Goal: Task Accomplishment & Management: Use online tool/utility

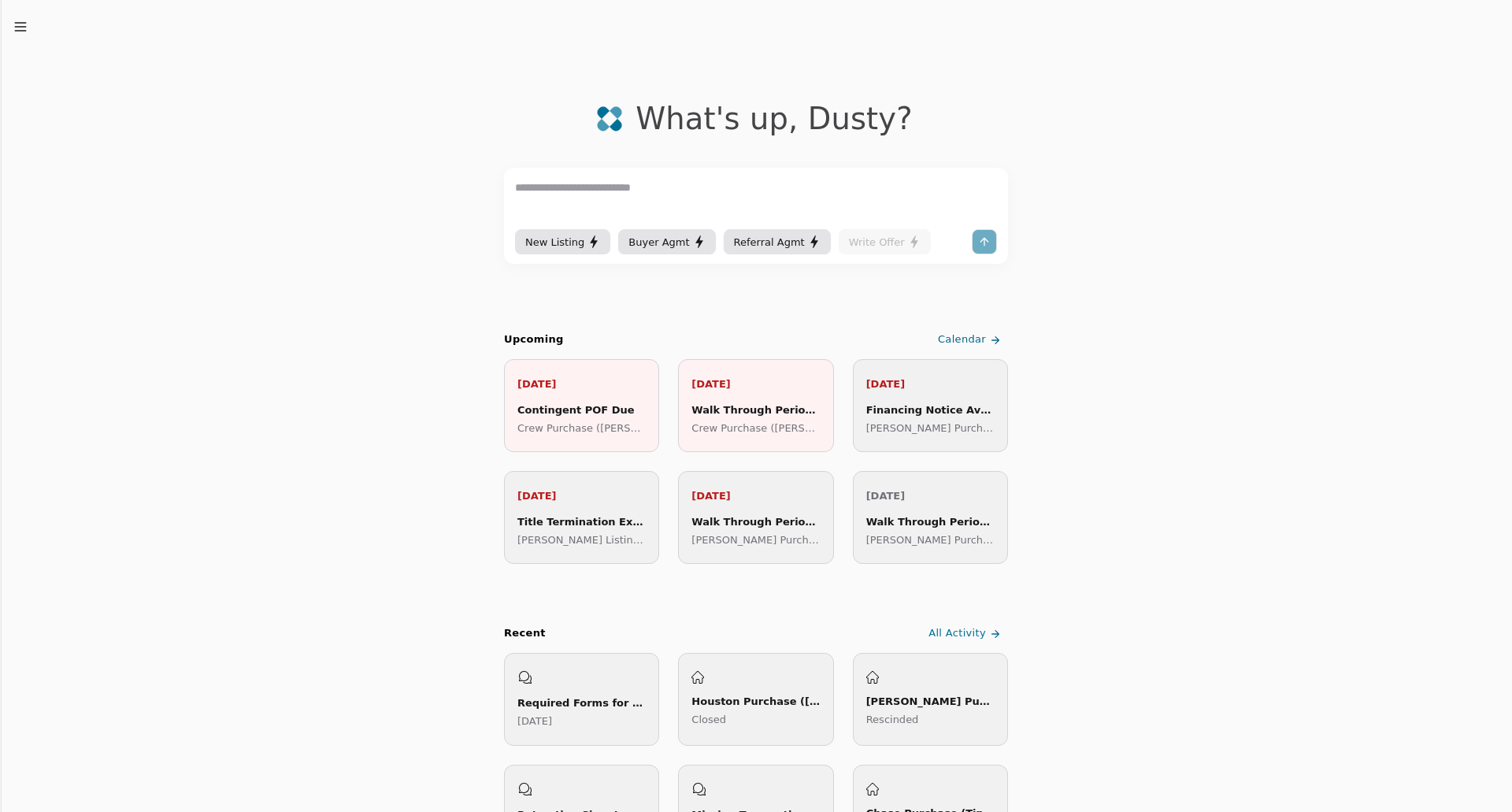
click at [18, 31] on line "button" at bounding box center [20, 31] width 10 height 0
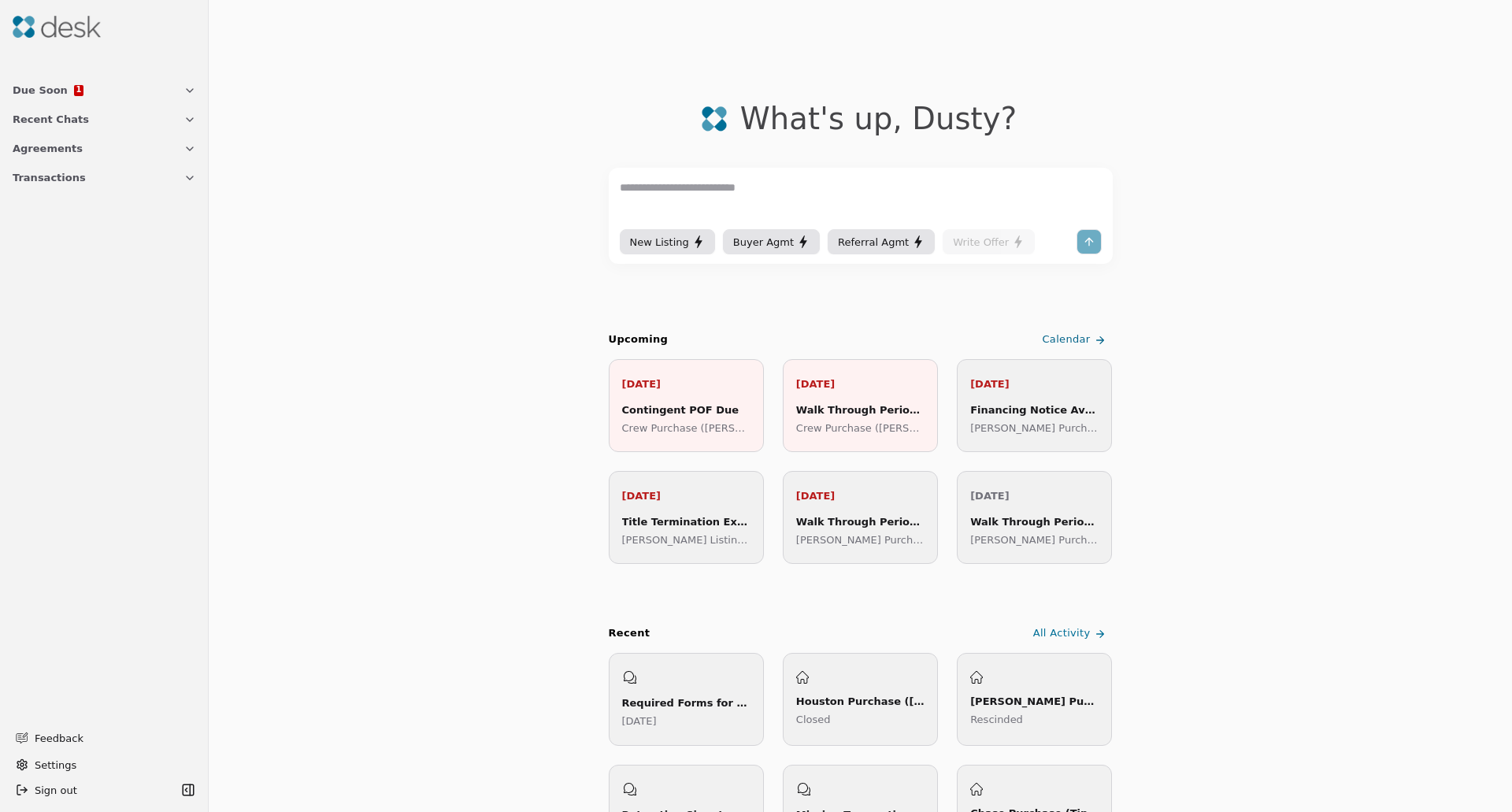
click at [69, 177] on span "Transactions" at bounding box center [49, 177] width 73 height 17
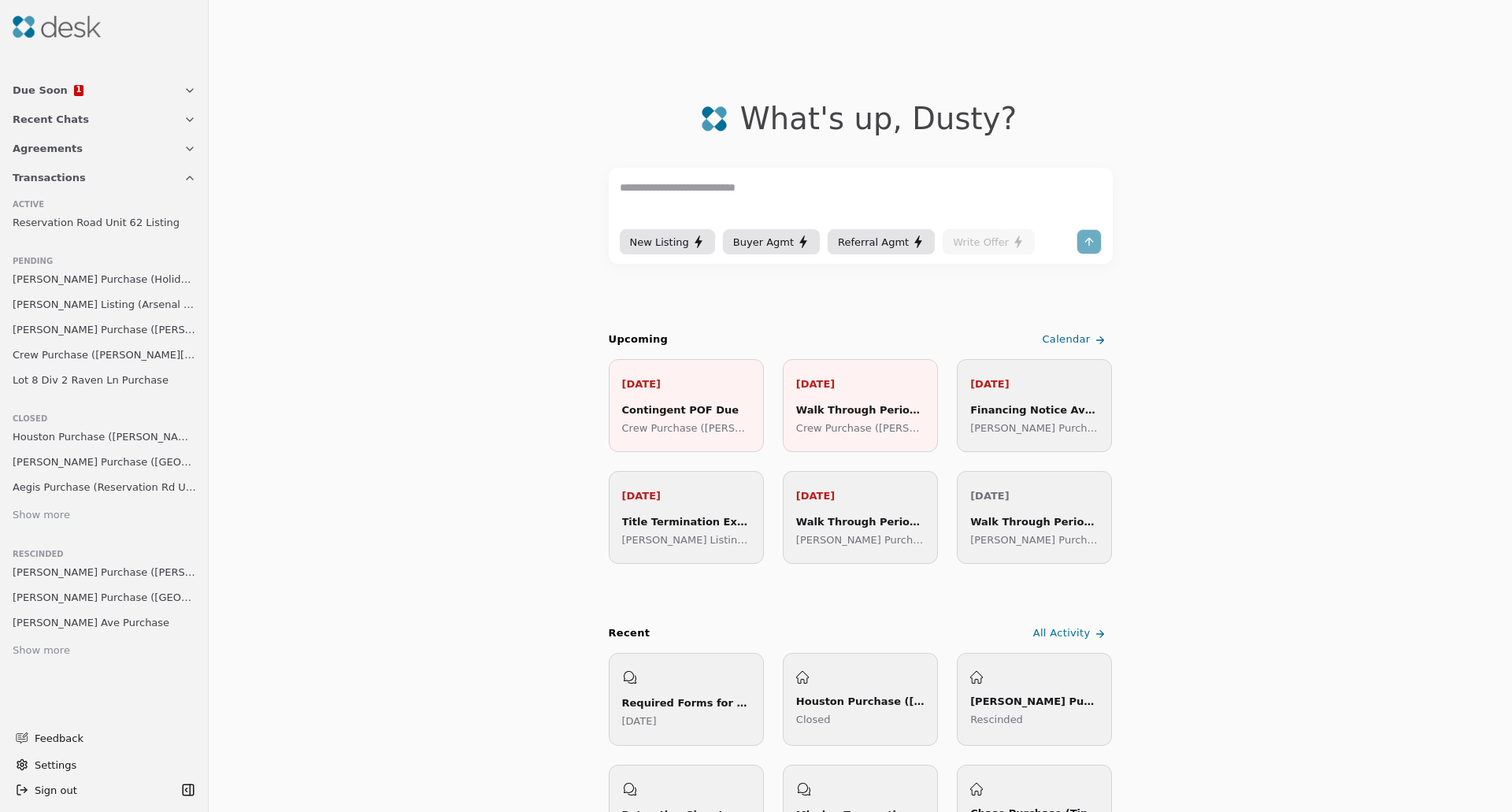
click at [82, 374] on span "Lot 8 Div 2 Raven Ln Purchase" at bounding box center [90, 380] width 156 height 17
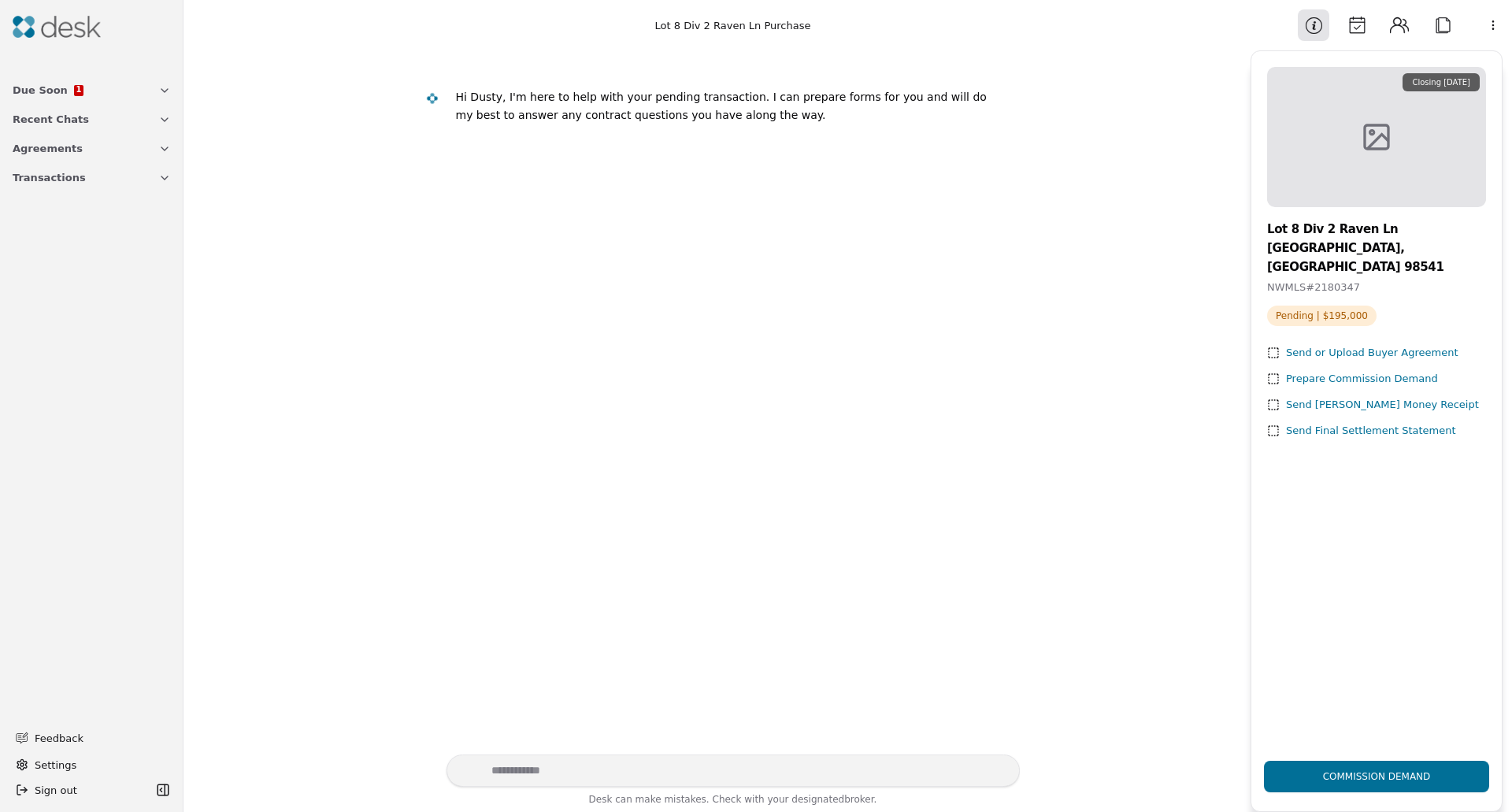
click at [1340, 370] on div "Prepare Commission Demand" at bounding box center [1362, 379] width 152 height 17
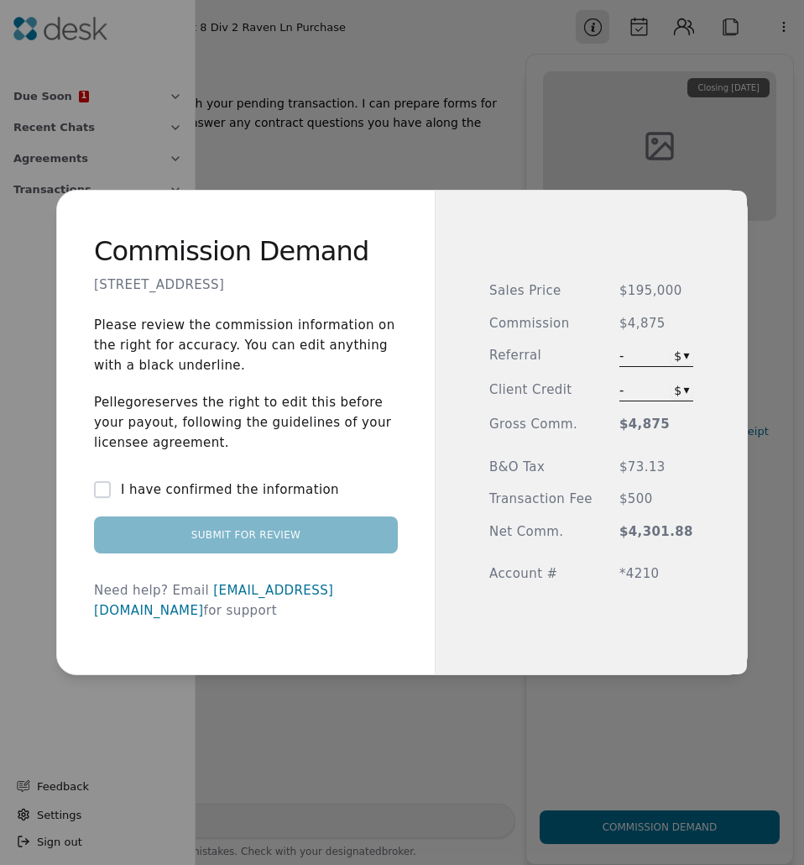
click at [656, 361] on div "Commission Demand Lot 8 Div 2 Raven Ln, Elma, WA 98541 Please review the commis…" at bounding box center [402, 432] width 804 height 865
click at [635, 347] on div "Sales Price $195,000 Commission $4,875 Referral - $ ▾ Client Credit - $ ▾ Gross…" at bounding box center [591, 432] width 204 height 302
click at [636, 357] on span "-" at bounding box center [640, 356] width 41 height 20
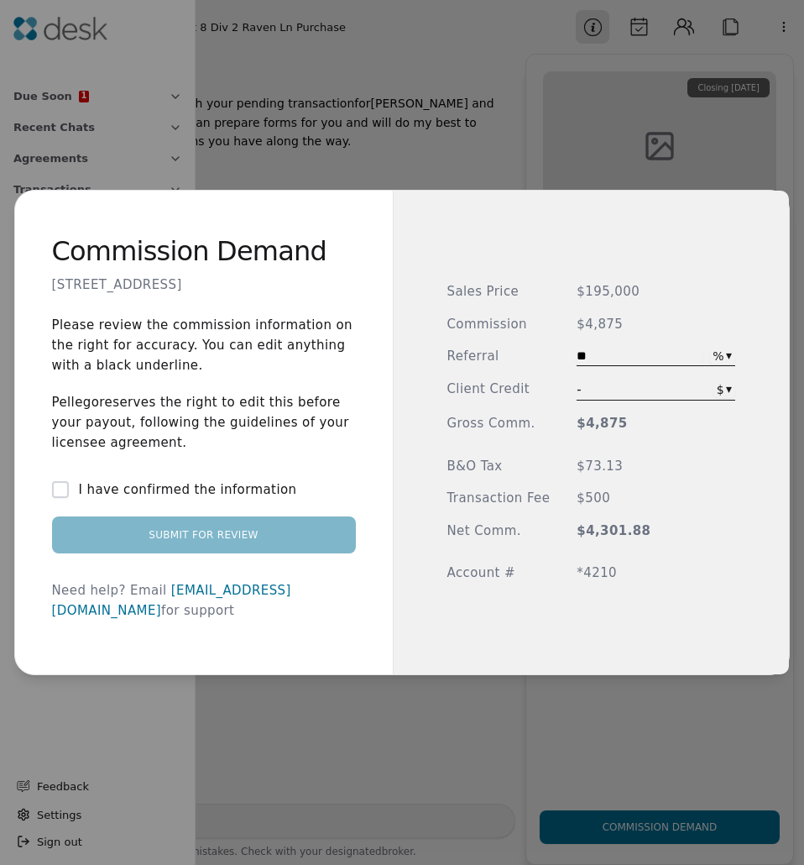
type input "**"
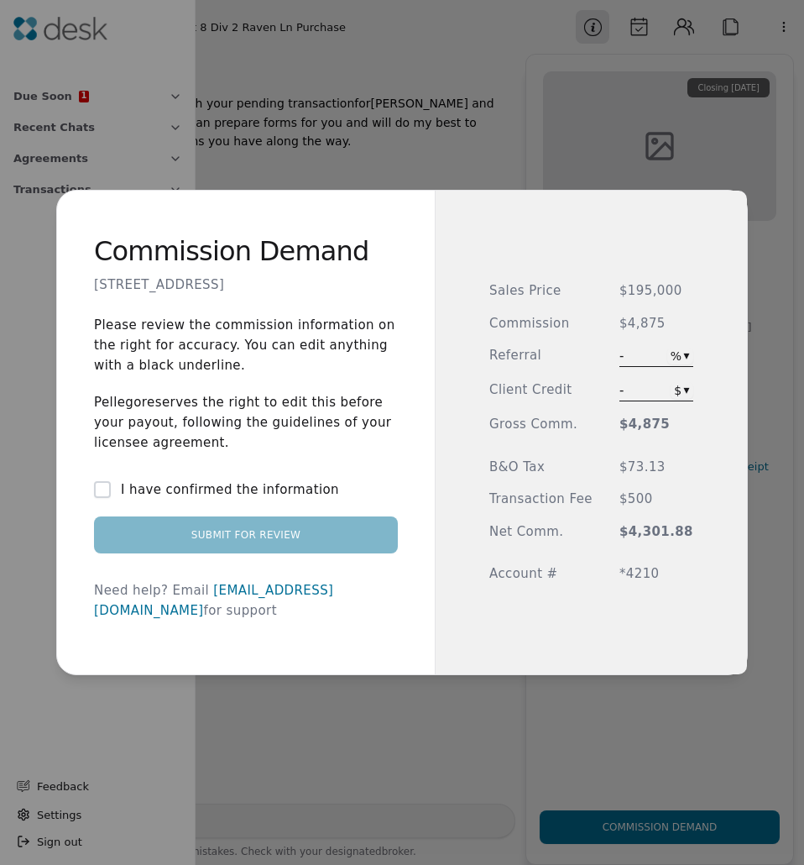
click at [672, 308] on div "Sales Price $195,000 Commission $4,875 Referral - % ▾ Client Credit - $ ▾ Gross…" at bounding box center [591, 432] width 204 height 302
click at [111, 498] on button "I have confirmed the information" at bounding box center [102, 489] width 17 height 17
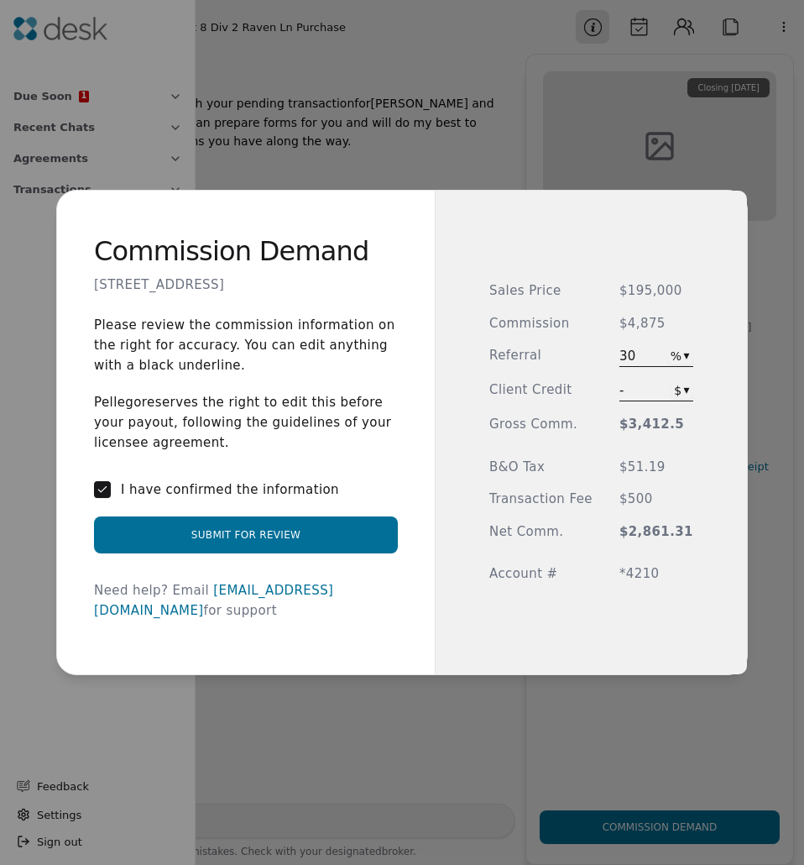
click at [277, 547] on button "Submit for Review" at bounding box center [246, 534] width 304 height 37
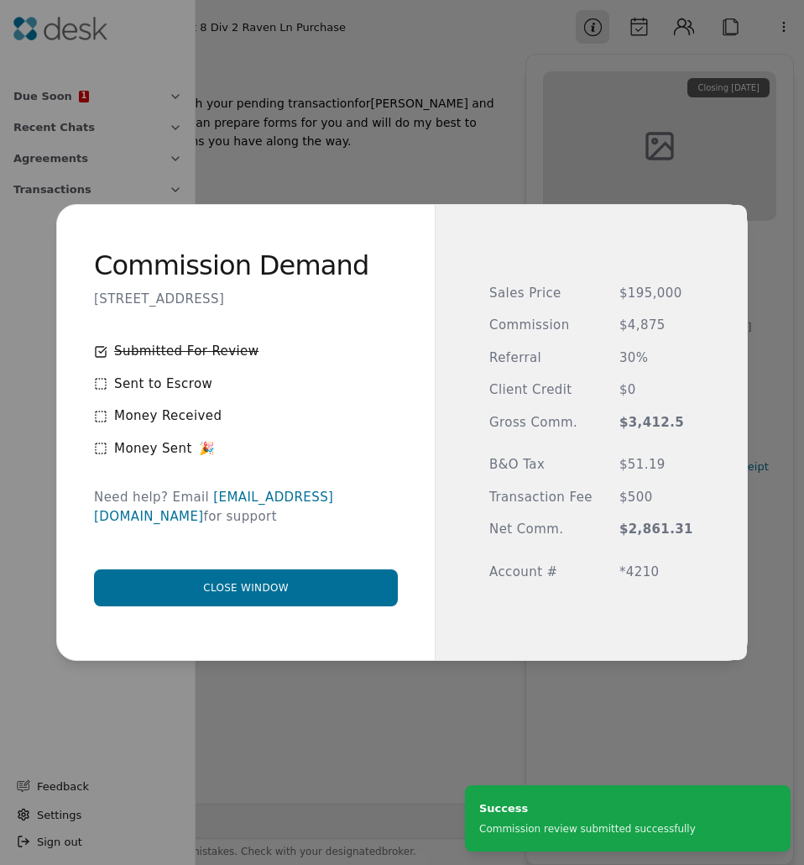
click at [287, 578] on button "Close window" at bounding box center [246, 587] width 304 height 37
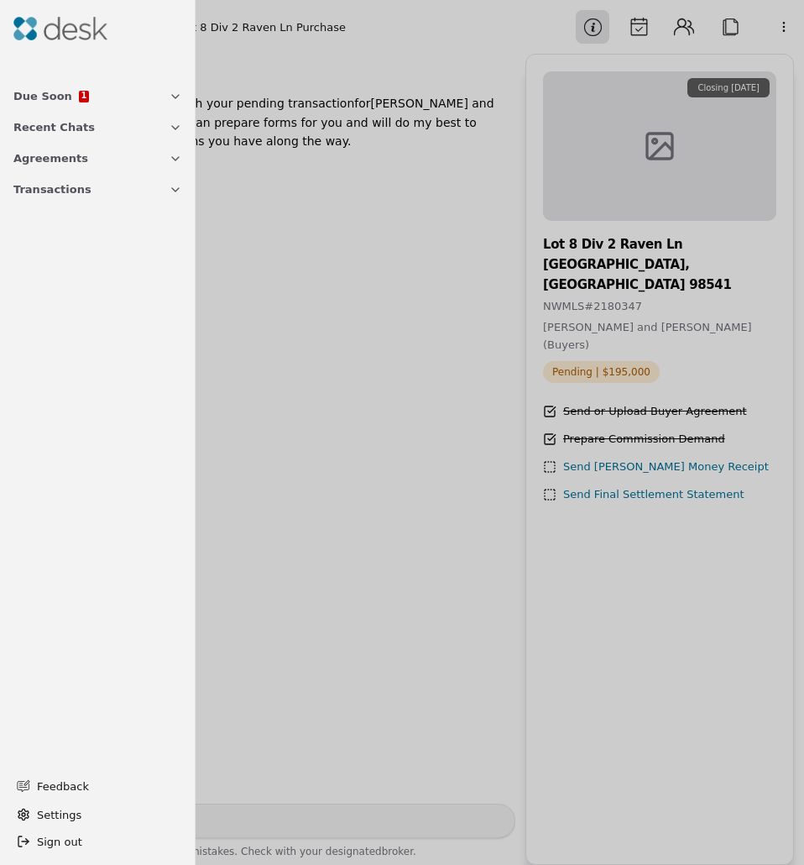
click at [287, 409] on div at bounding box center [402, 432] width 804 height 865
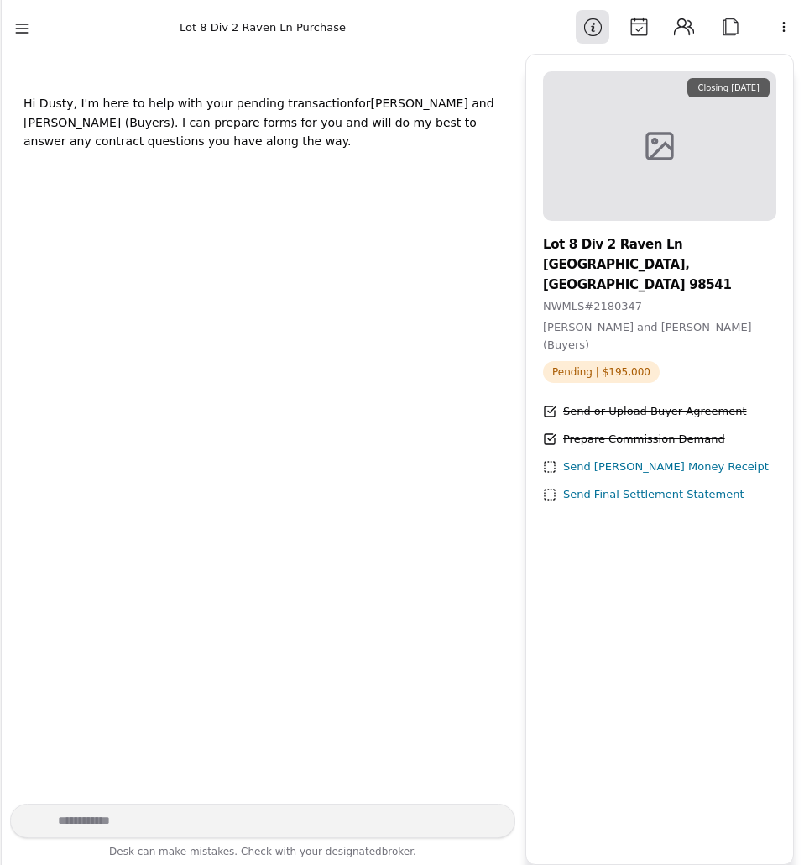
click at [24, 27] on icon "button" at bounding box center [21, 28] width 17 height 17
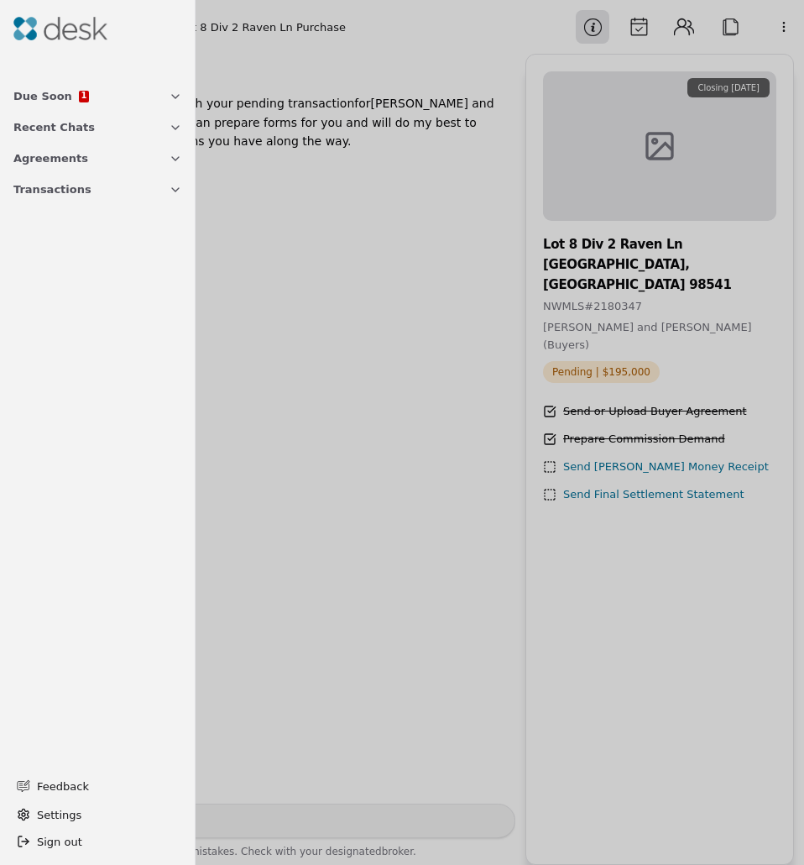
click at [37, 199] on button "Transactions" at bounding box center [97, 189] width 189 height 31
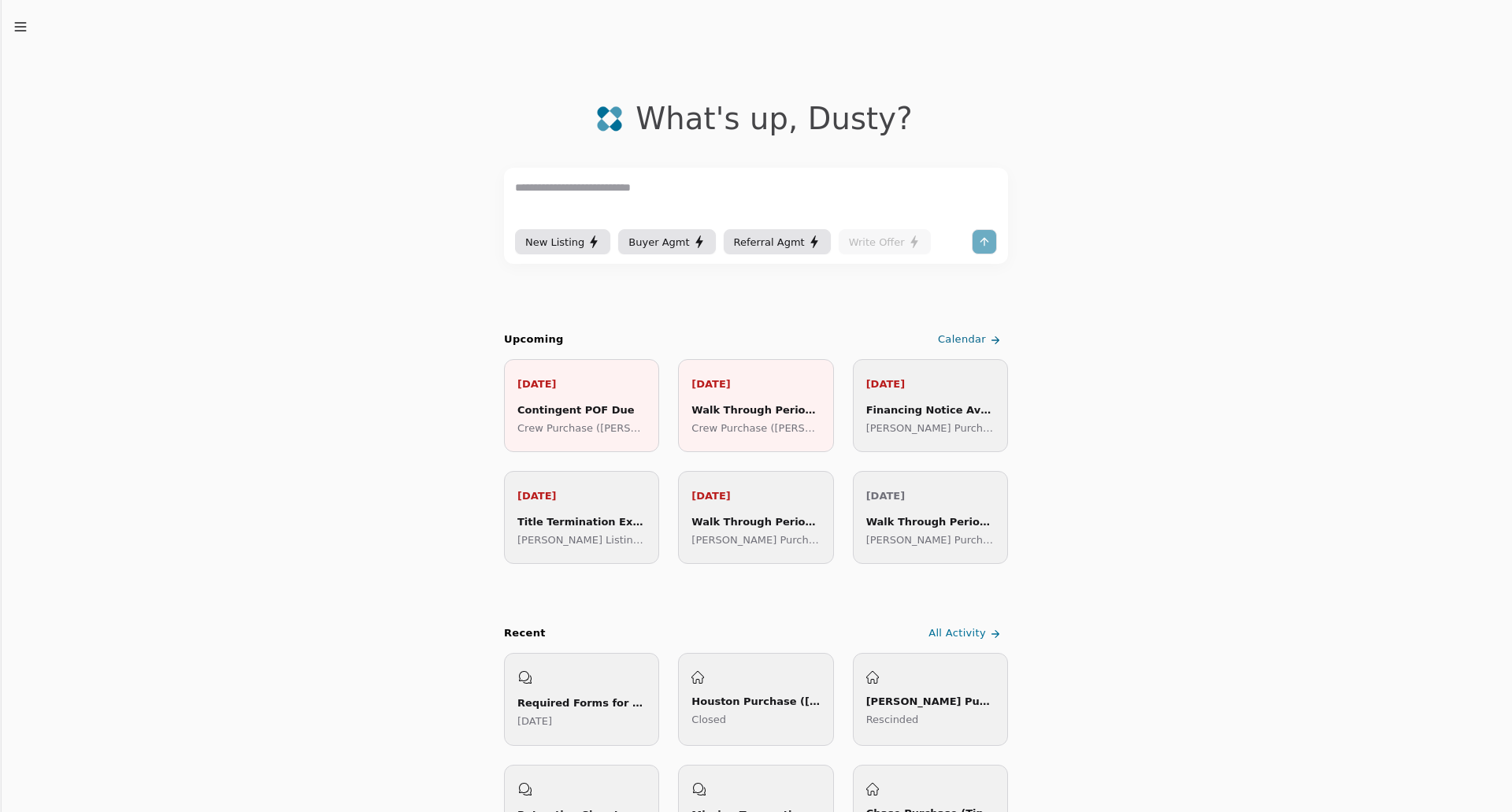
click at [12, 27] on icon "button" at bounding box center [20, 26] width 16 height 16
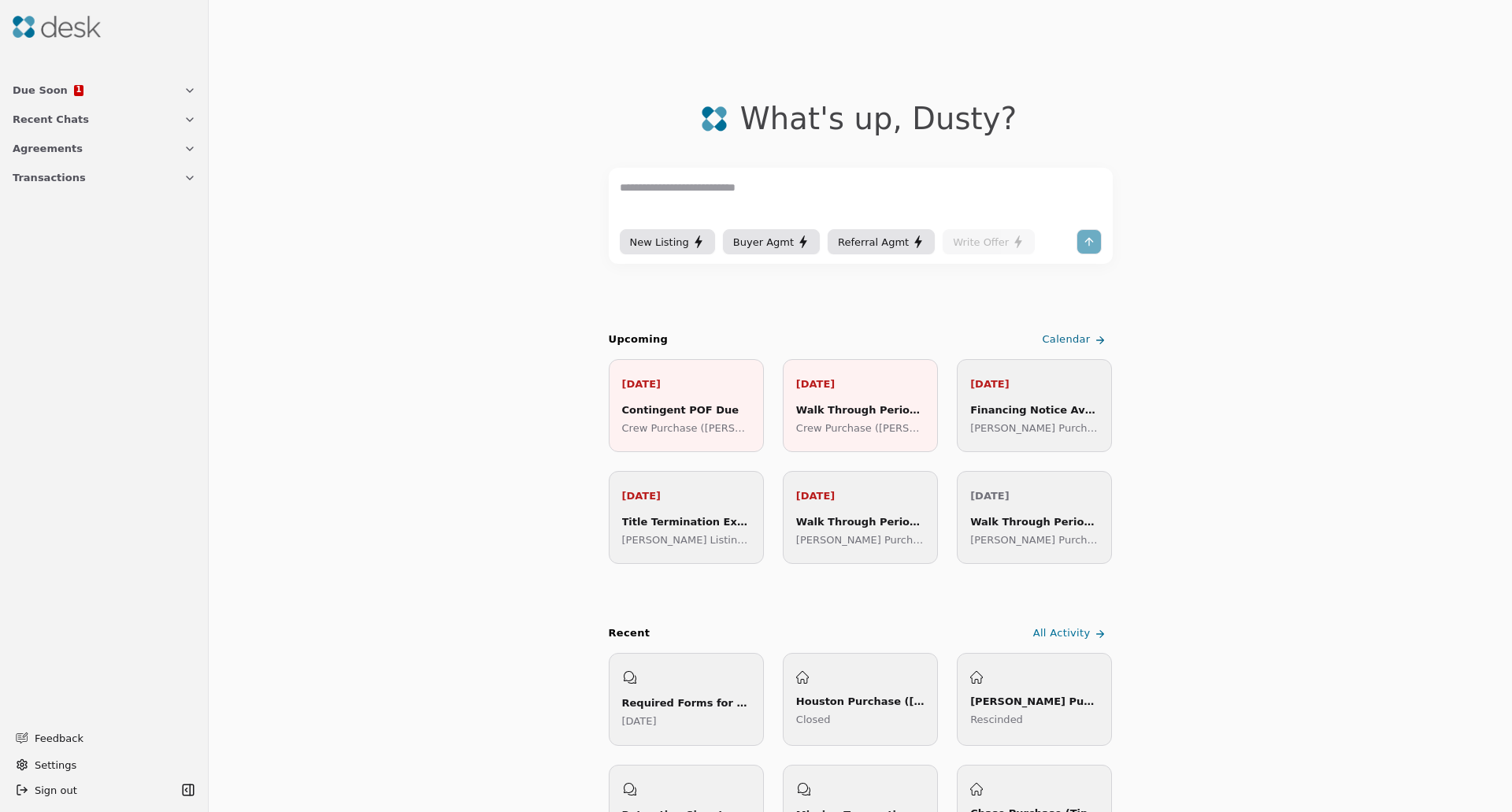
click at [75, 179] on button "Transactions" at bounding box center [104, 177] width 203 height 29
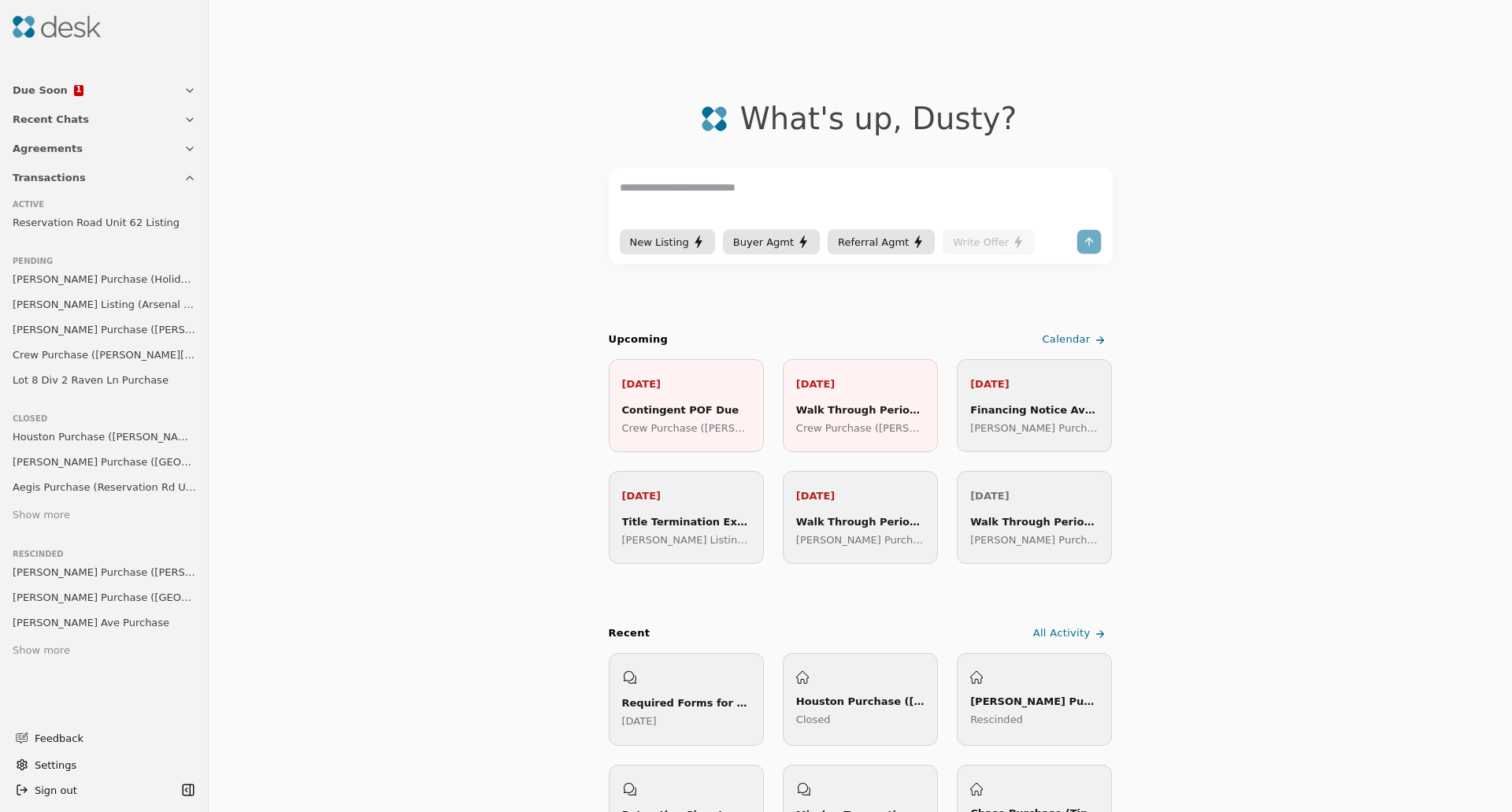
click at [112, 383] on span "Lot 8 Div 2 Raven Ln Purchase" at bounding box center [90, 380] width 156 height 17
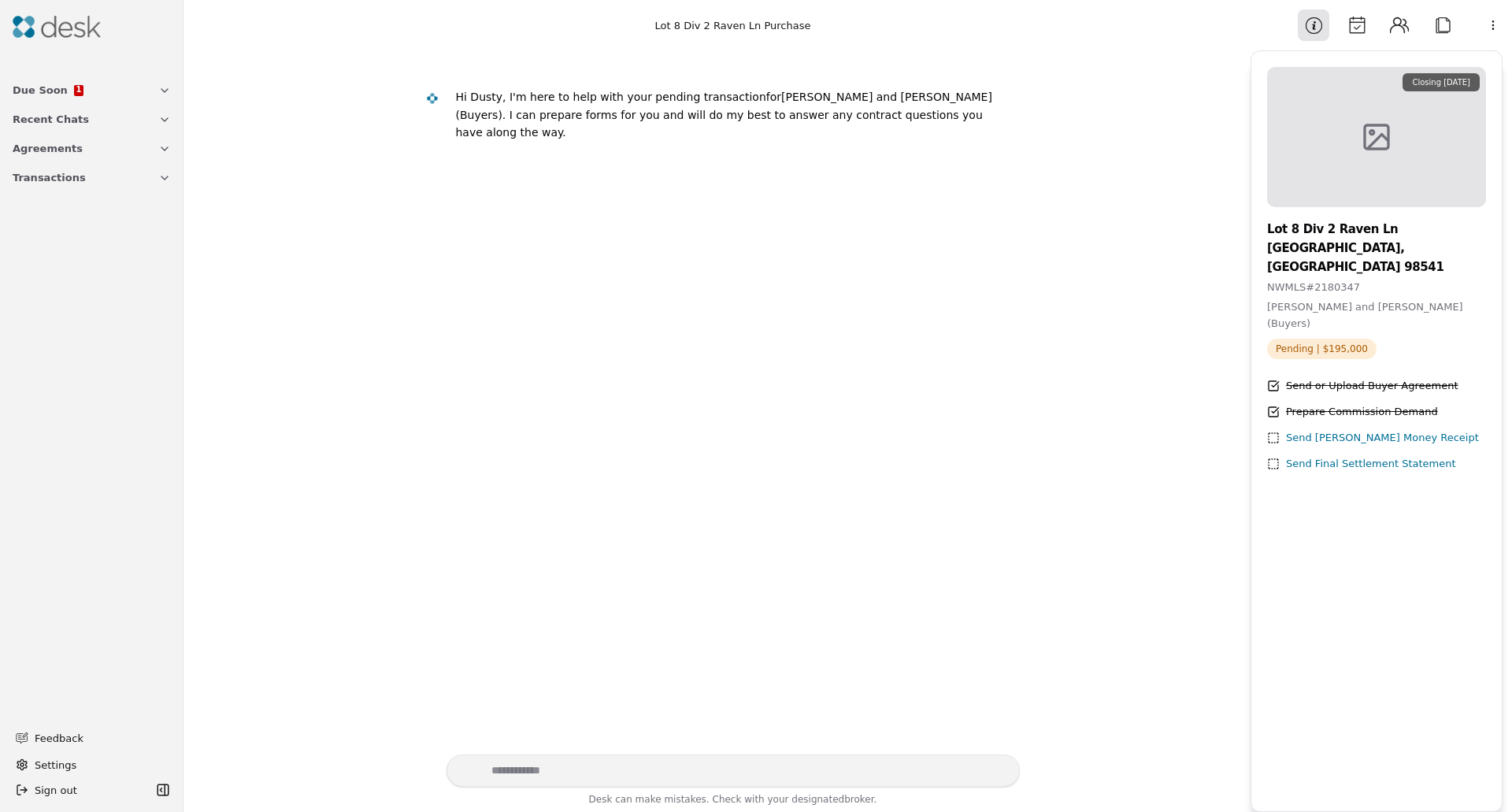
click at [9, 96] on button "Due Soon 1" at bounding box center [91, 90] width 177 height 29
click at [82, 124] on div "Contingent POF Due" at bounding box center [100, 116] width 138 height 17
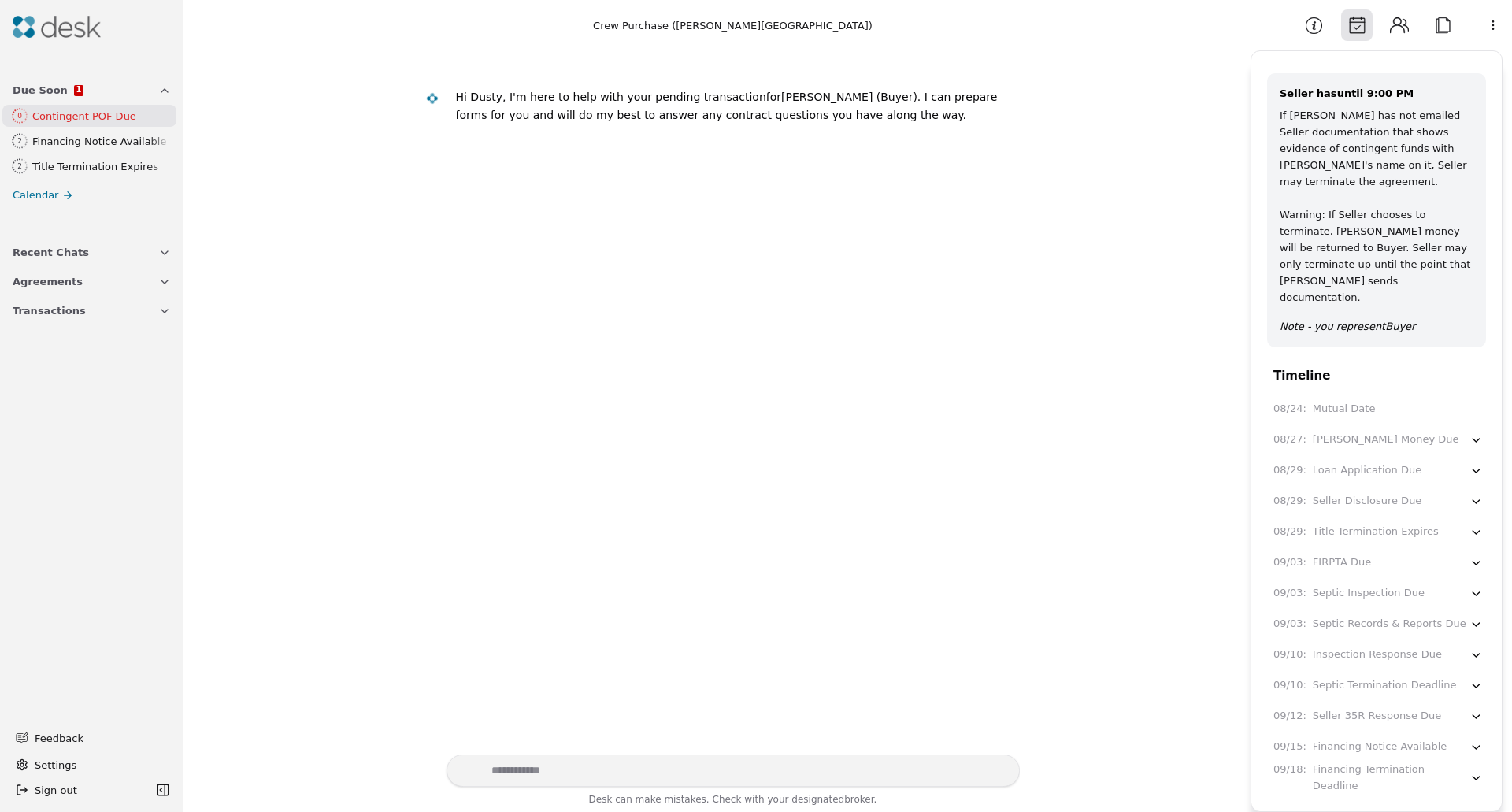
click at [86, 143] on div "Financing Notice Available" at bounding box center [100, 142] width 138 height 17
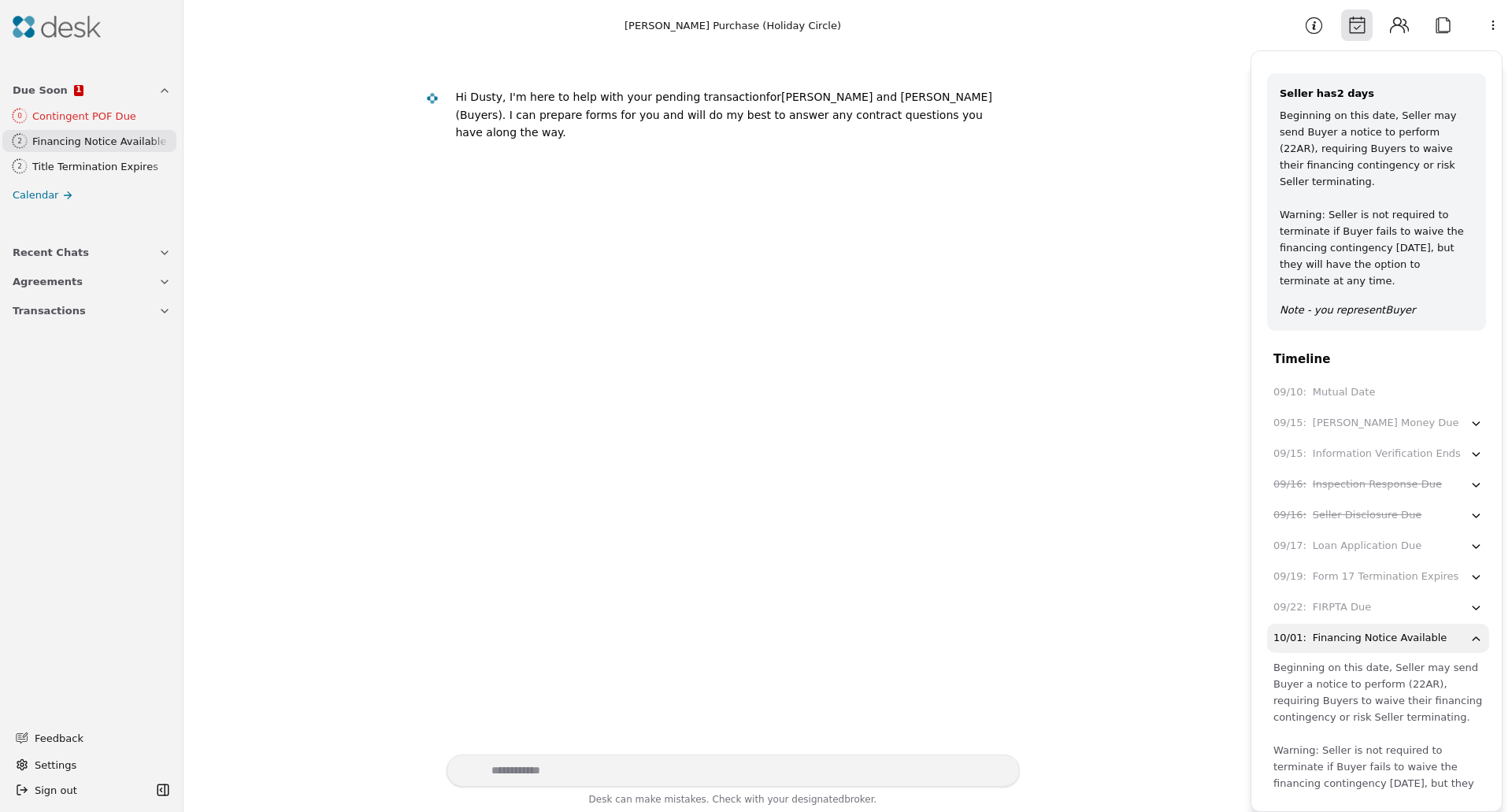
click at [97, 166] on div "Title Termination Expires" at bounding box center [100, 167] width 138 height 17
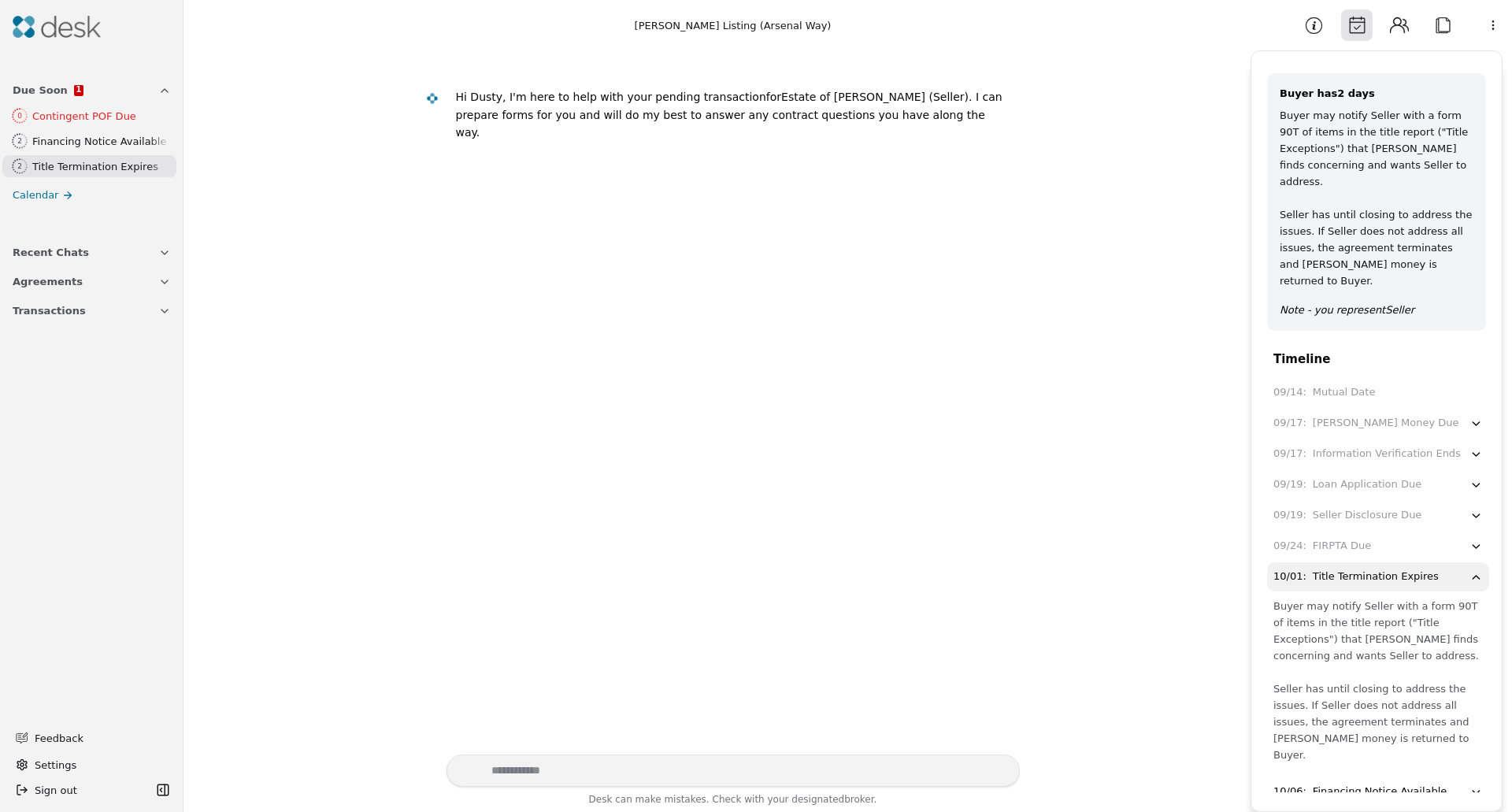
click at [41, 282] on span "Agreements" at bounding box center [47, 281] width 70 height 17
click at [53, 320] on button "Transactions" at bounding box center [91, 310] width 177 height 29
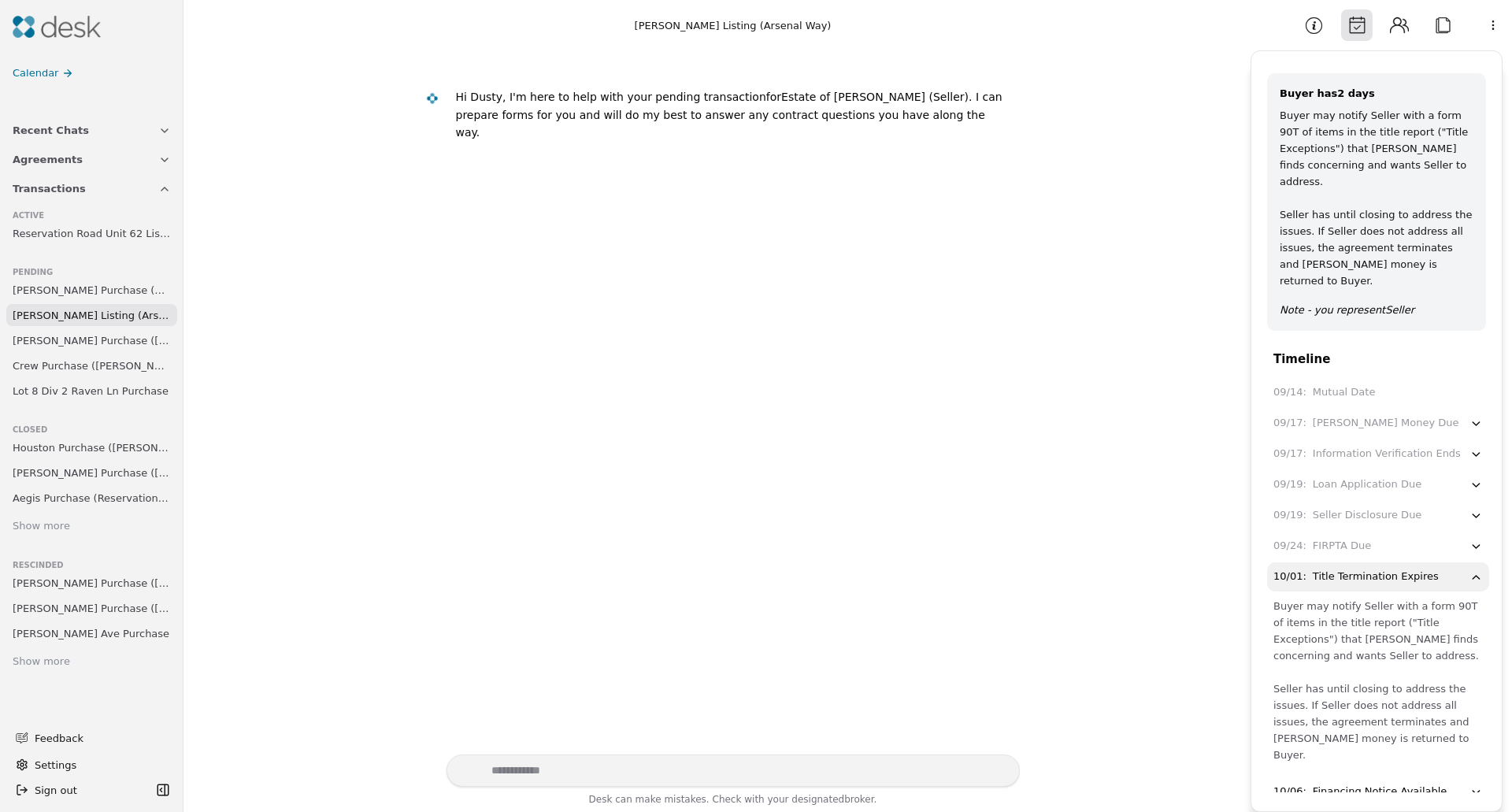
scroll to position [144, 0]
click at [54, 654] on div "Show more" at bounding box center [40, 662] width 57 height 17
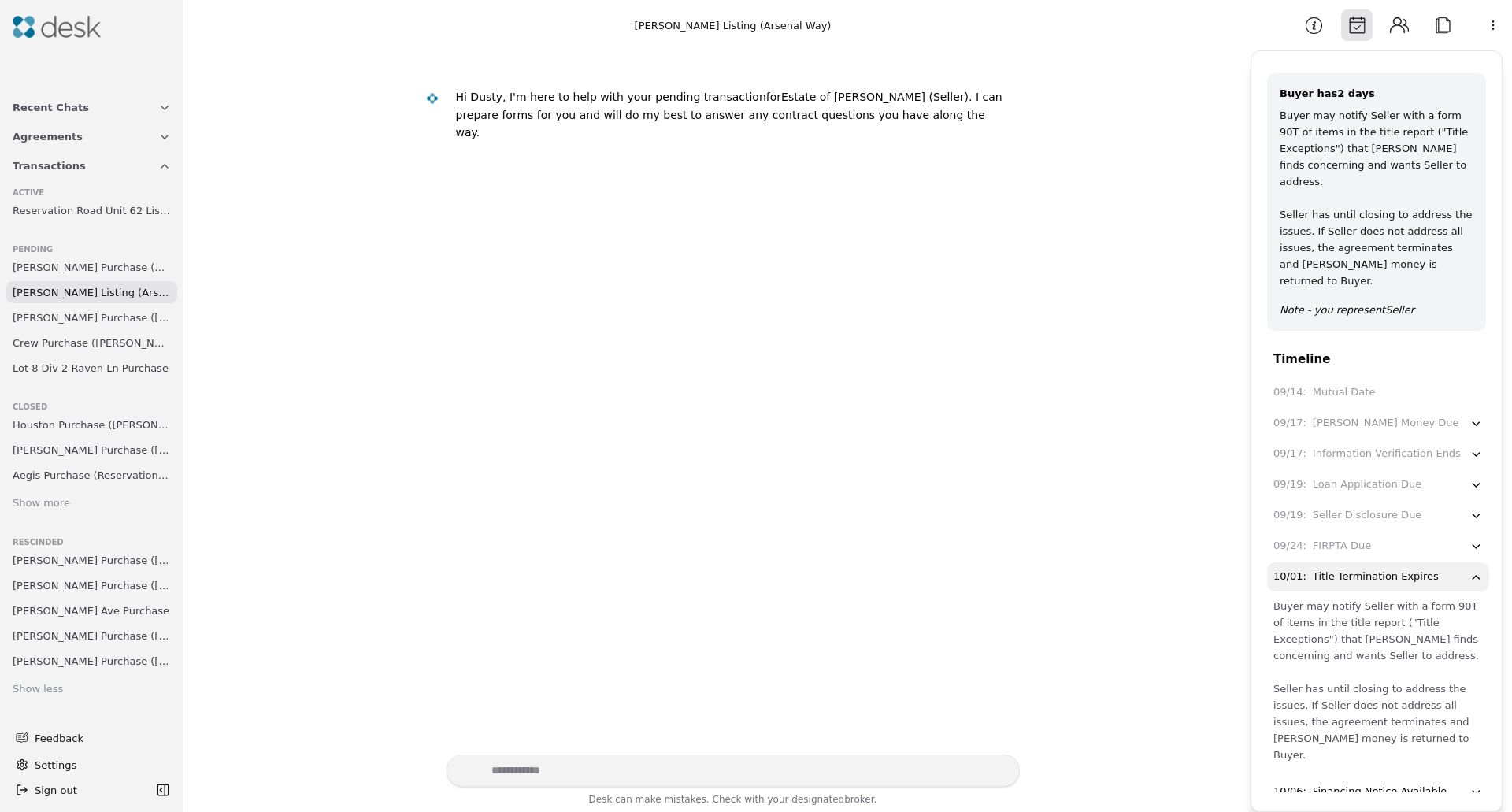
click at [60, 504] on div "Show more" at bounding box center [40, 504] width 57 height 17
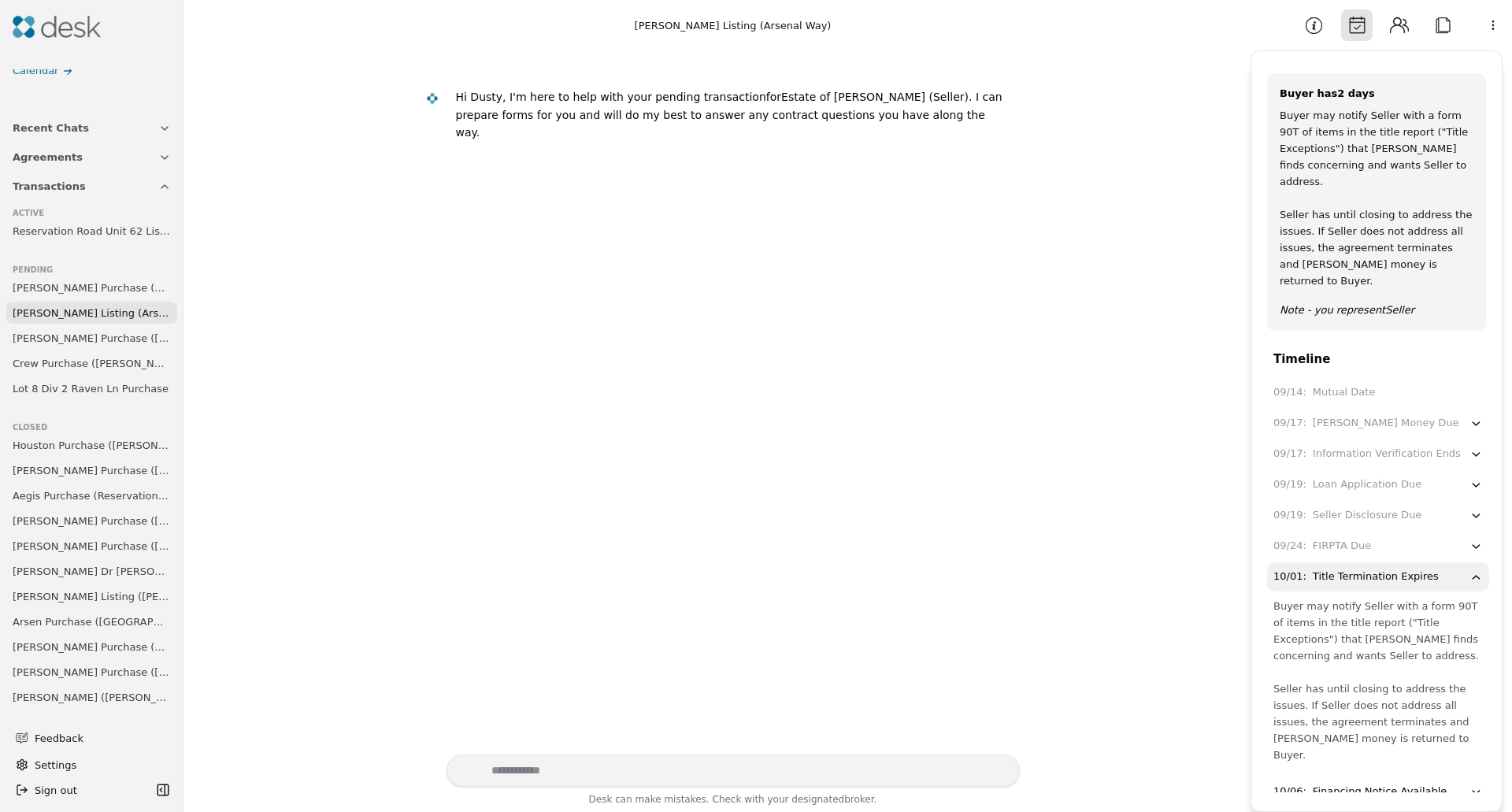
scroll to position [67, 0]
